Goal: Find specific page/section: Find specific page/section

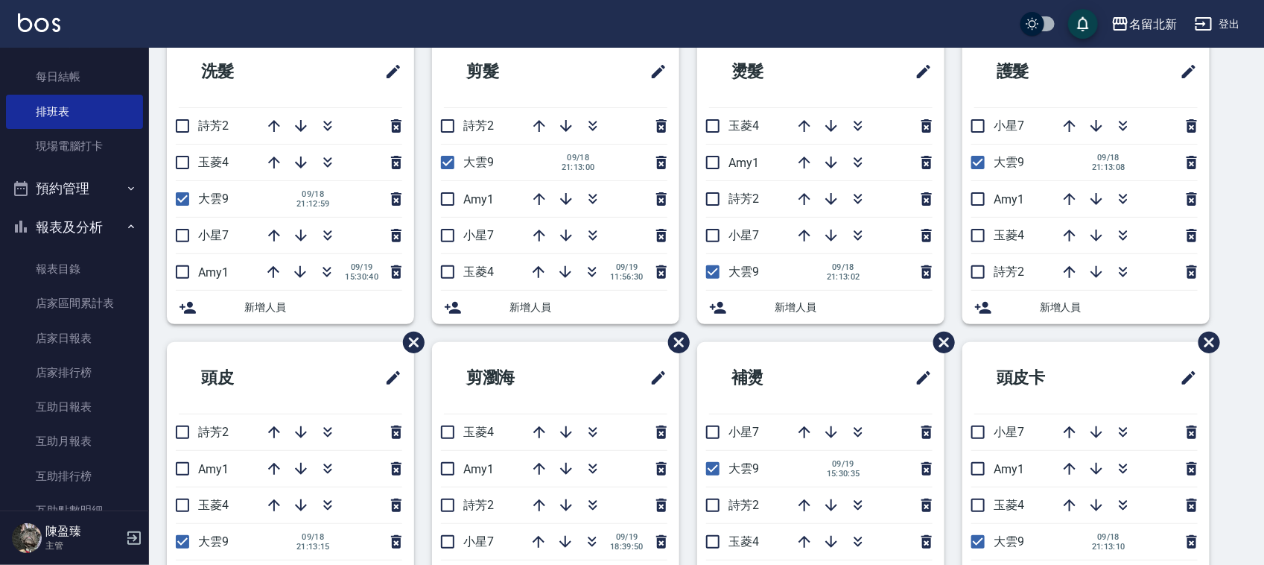
scroll to position [92, 0]
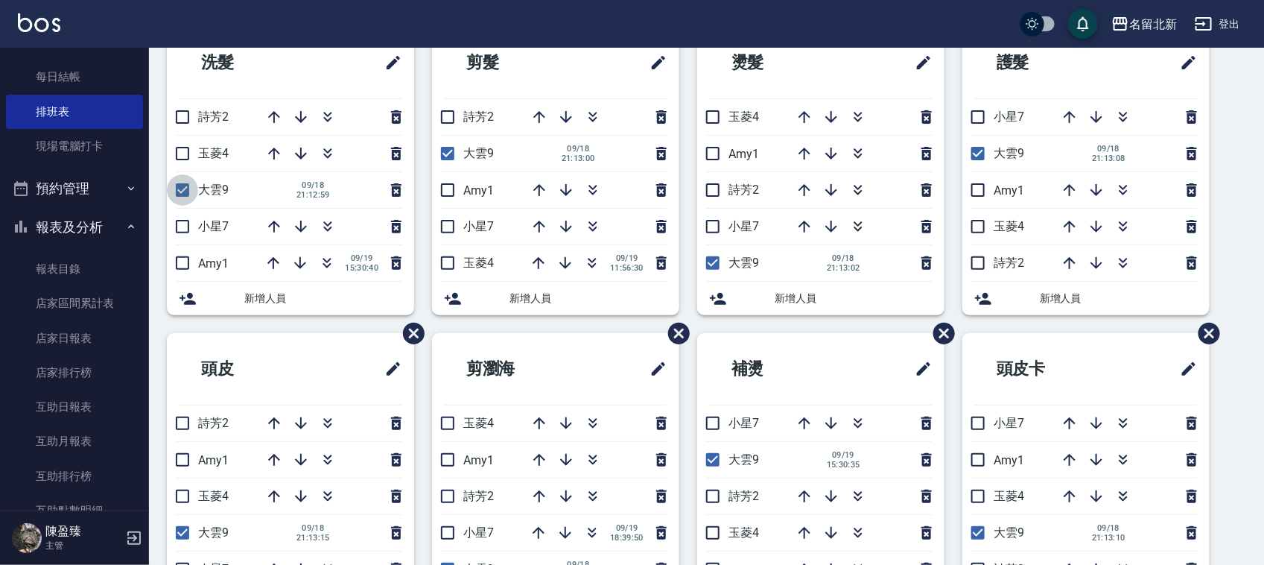
drag, startPoint x: 183, startPoint y: 190, endPoint x: 307, endPoint y: 211, distance: 125.4
click at [183, 191] on input "checkbox" at bounding box center [182, 189] width 31 height 31
checkbox input "false"
drag, startPoint x: 442, startPoint y: 151, endPoint x: 511, endPoint y: 222, distance: 99.1
click at [443, 151] on input "checkbox" at bounding box center [447, 153] width 31 height 31
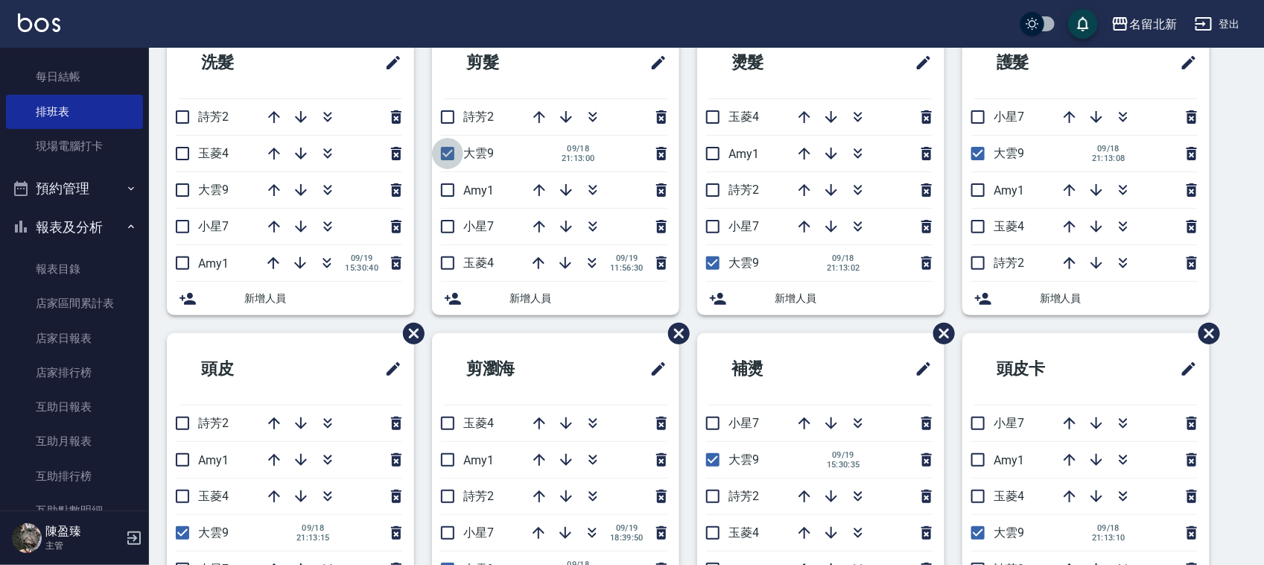
checkbox input "false"
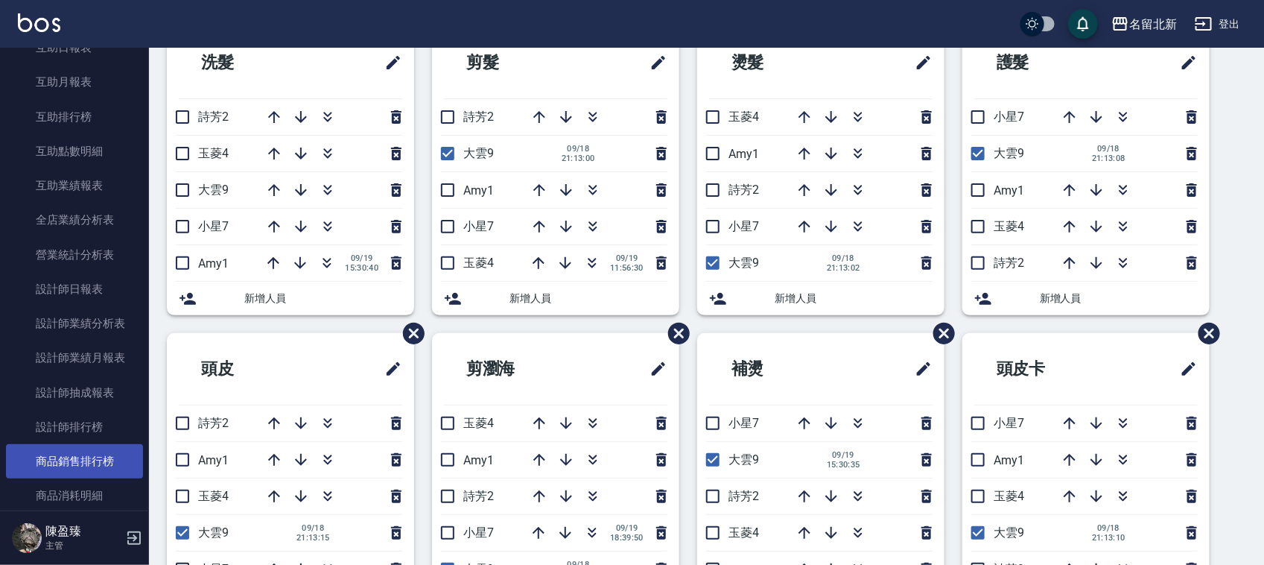
scroll to position [652, 0]
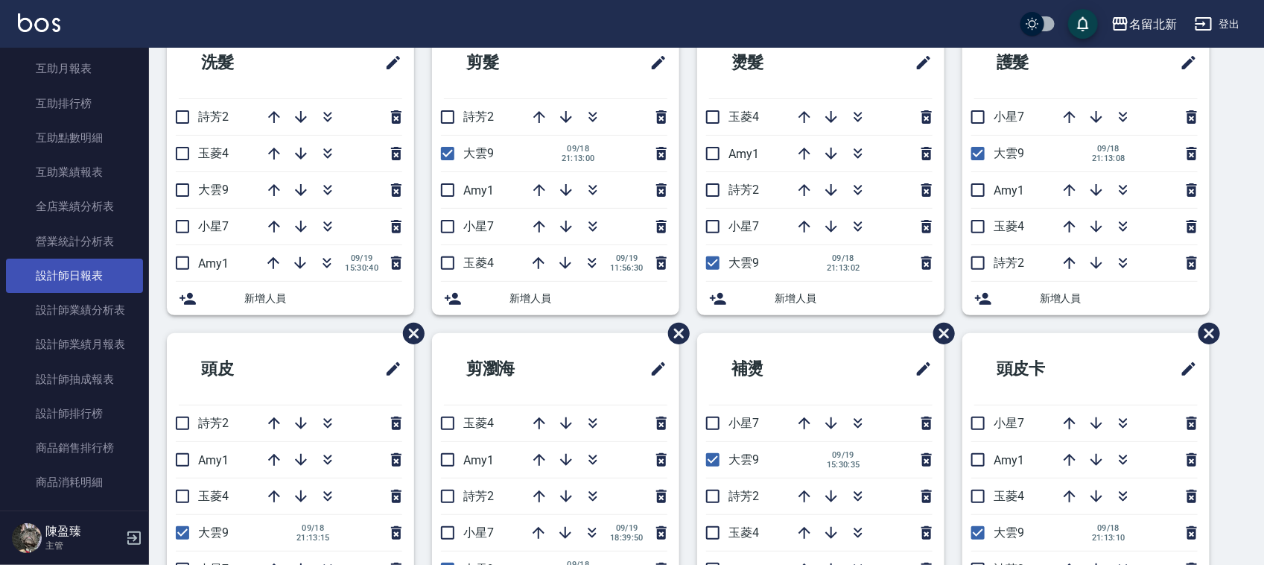
click at [77, 279] on link "設計師日報表" at bounding box center [74, 276] width 137 height 34
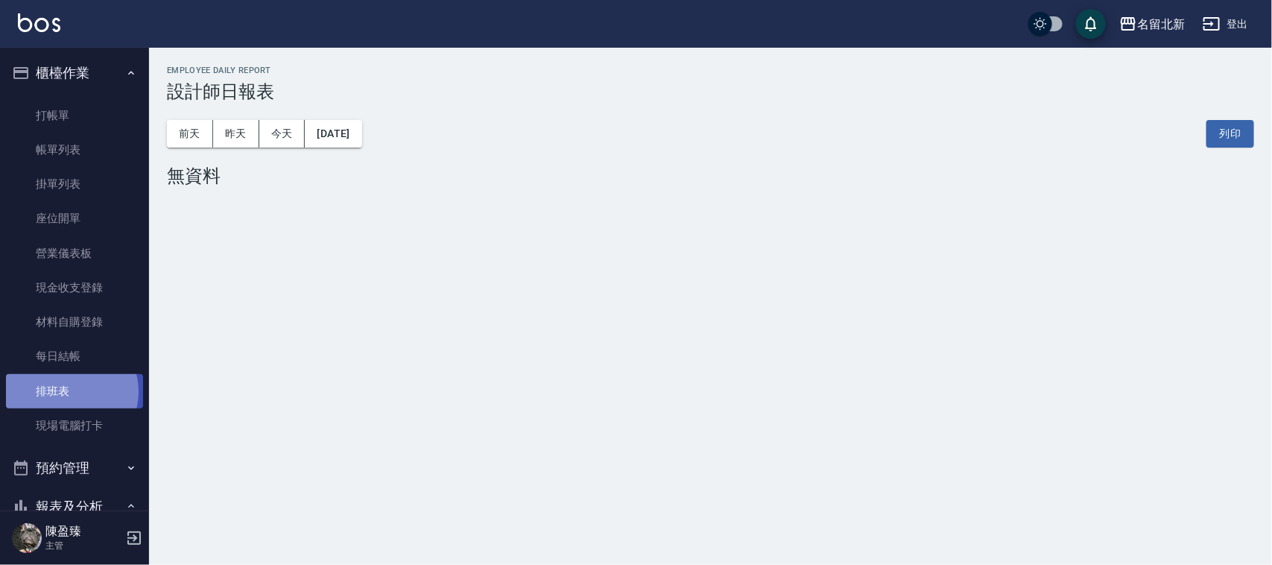
click at [68, 392] on link "排班表" at bounding box center [74, 391] width 137 height 34
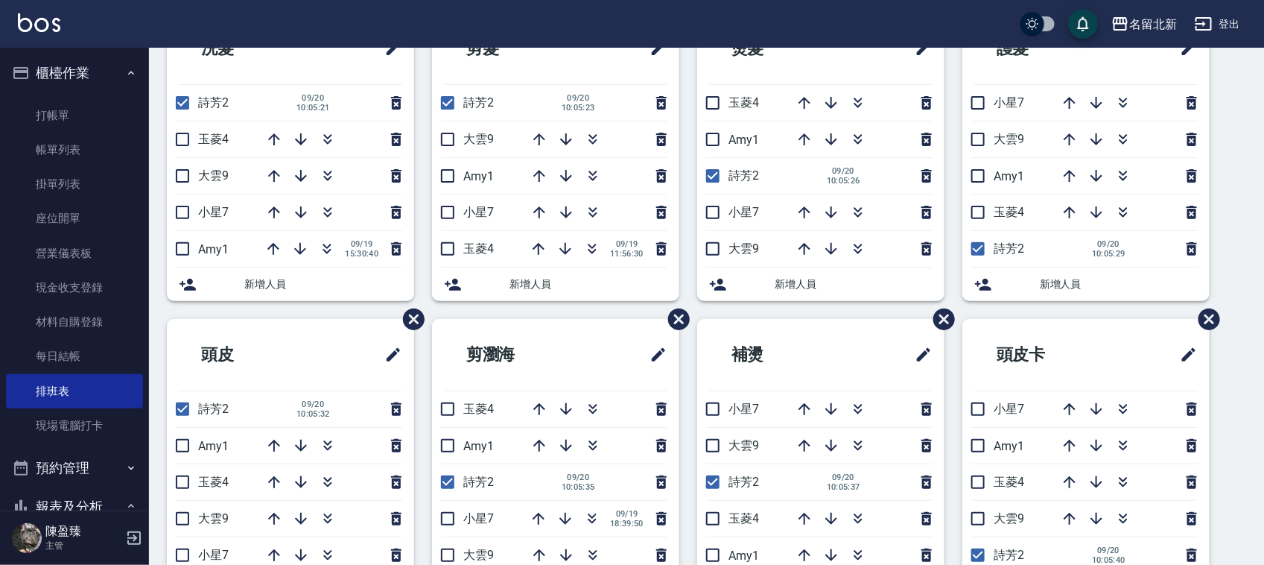
scroll to position [99, 0]
